Goal: Task Accomplishment & Management: Complete application form

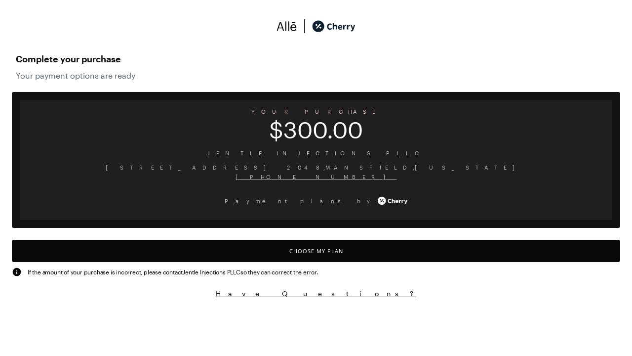
click at [316, 250] on button "Choose My Plan" at bounding box center [316, 251] width 609 height 22
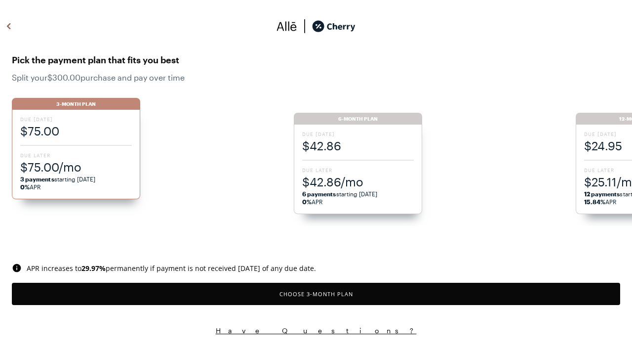
click at [316, 293] on button "Choose 3 -Month Plan" at bounding box center [316, 294] width 609 height 22
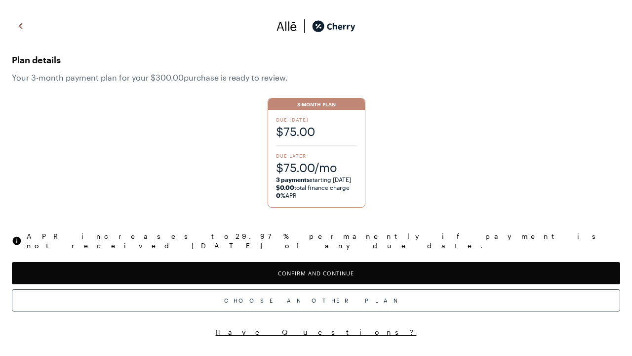
click at [316, 264] on button "Confirm and Continue" at bounding box center [316, 273] width 609 height 22
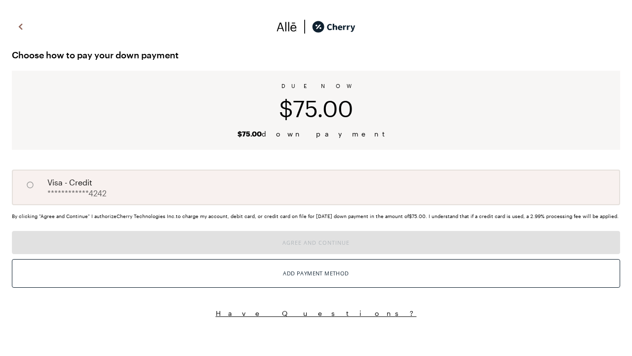
click at [316, 166] on div "**********" at bounding box center [316, 167] width 632 height 320
